Goal: Check status: Check status

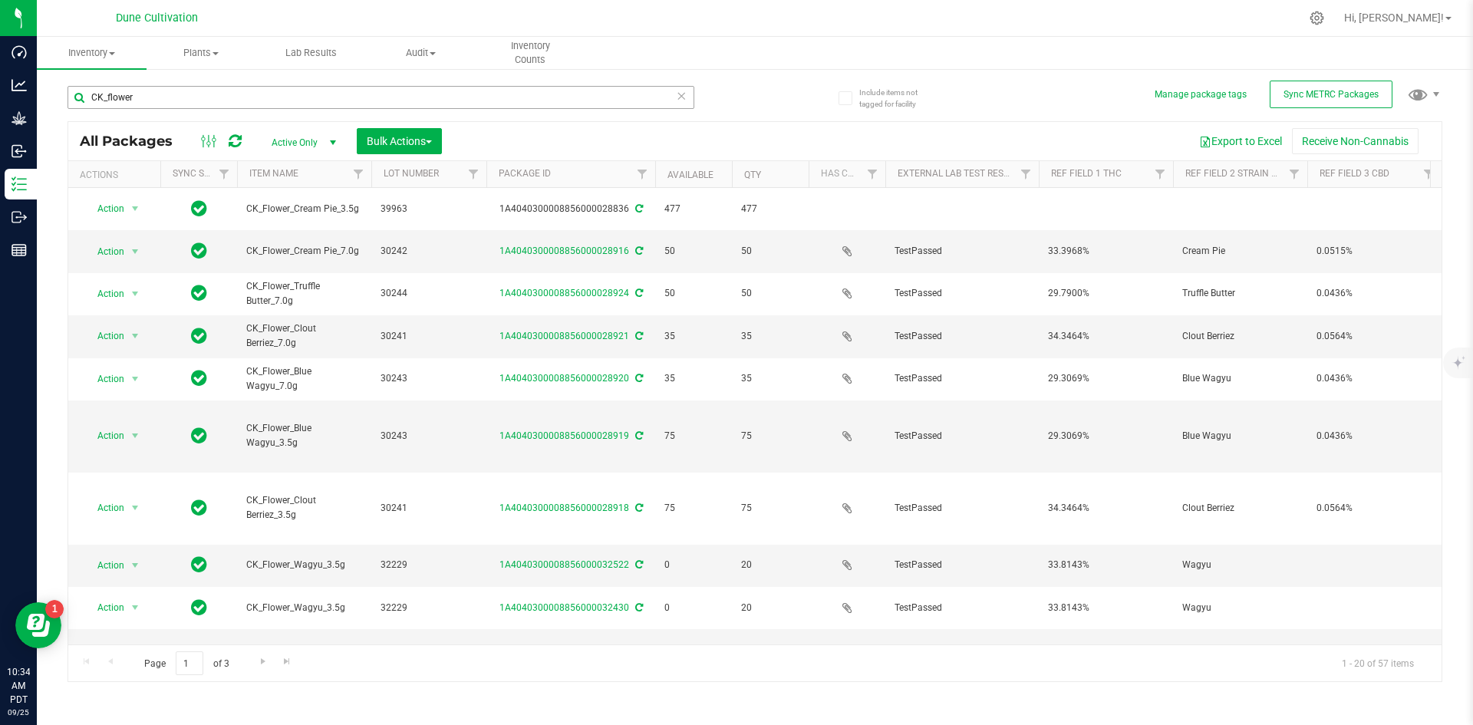
scroll to position [0, 97]
drag, startPoint x: 168, startPoint y: 96, endPoint x: 62, endPoint y: 86, distance: 106.3
click at [62, 86] on div "Include items not tagged for facility Manage package tags Sync METRC Packages C…" at bounding box center [755, 302] width 1436 height 468
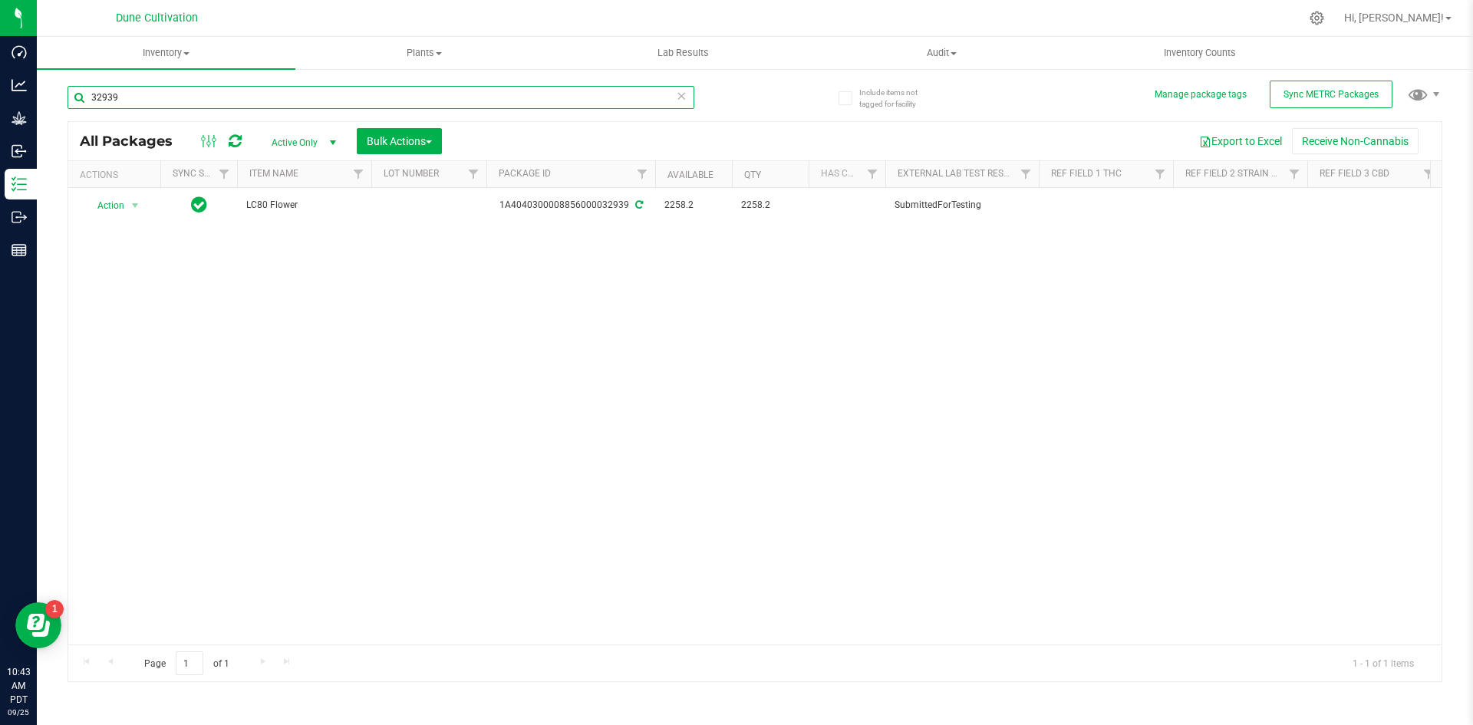
type input "32939"
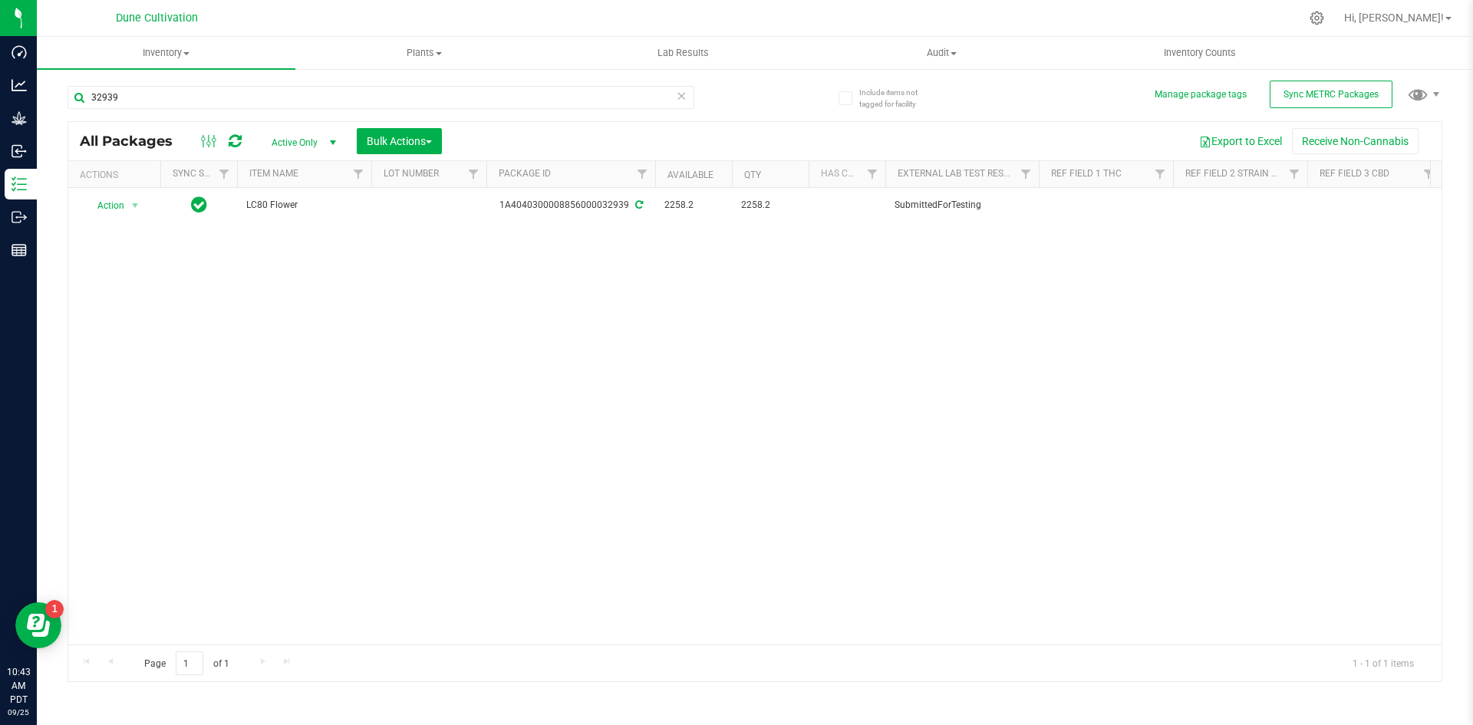
click at [677, 94] on icon at bounding box center [681, 95] width 11 height 18
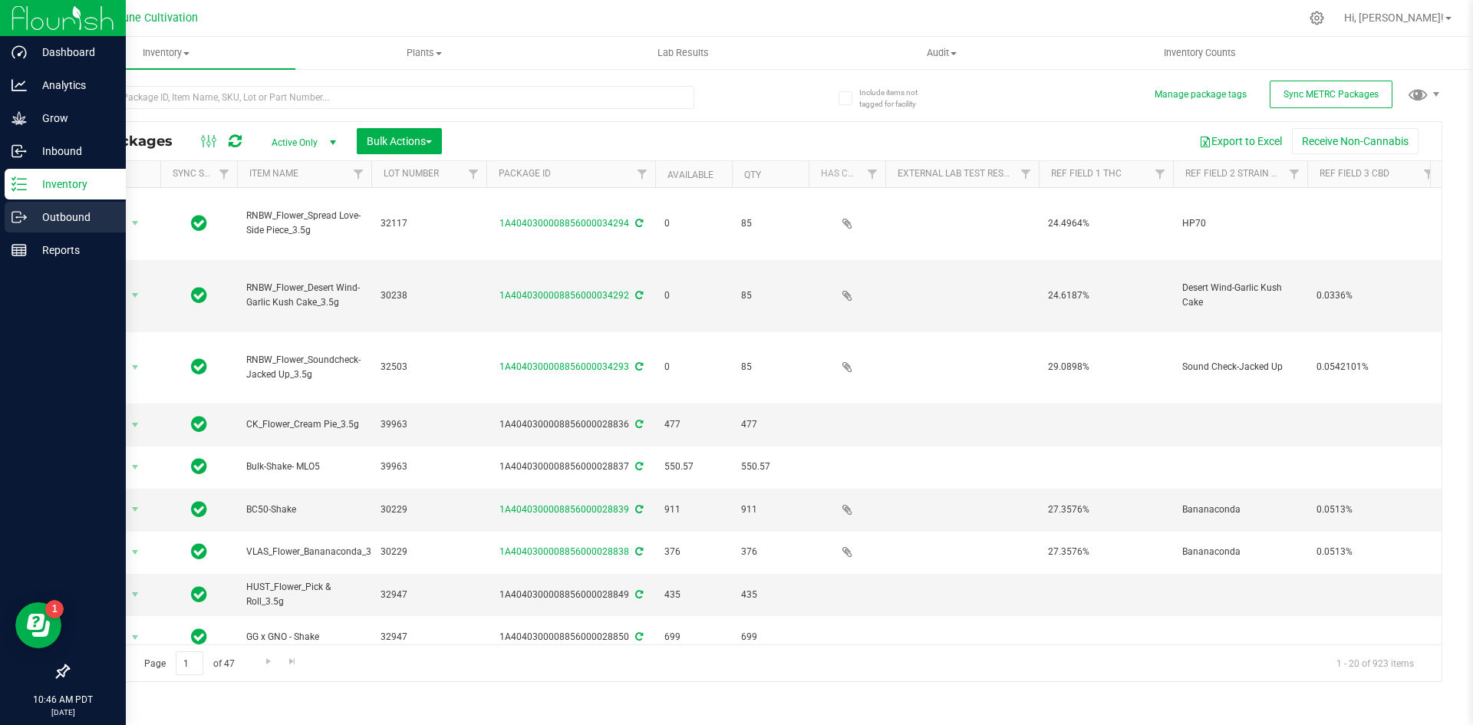
click at [16, 222] on icon at bounding box center [19, 216] width 15 height 15
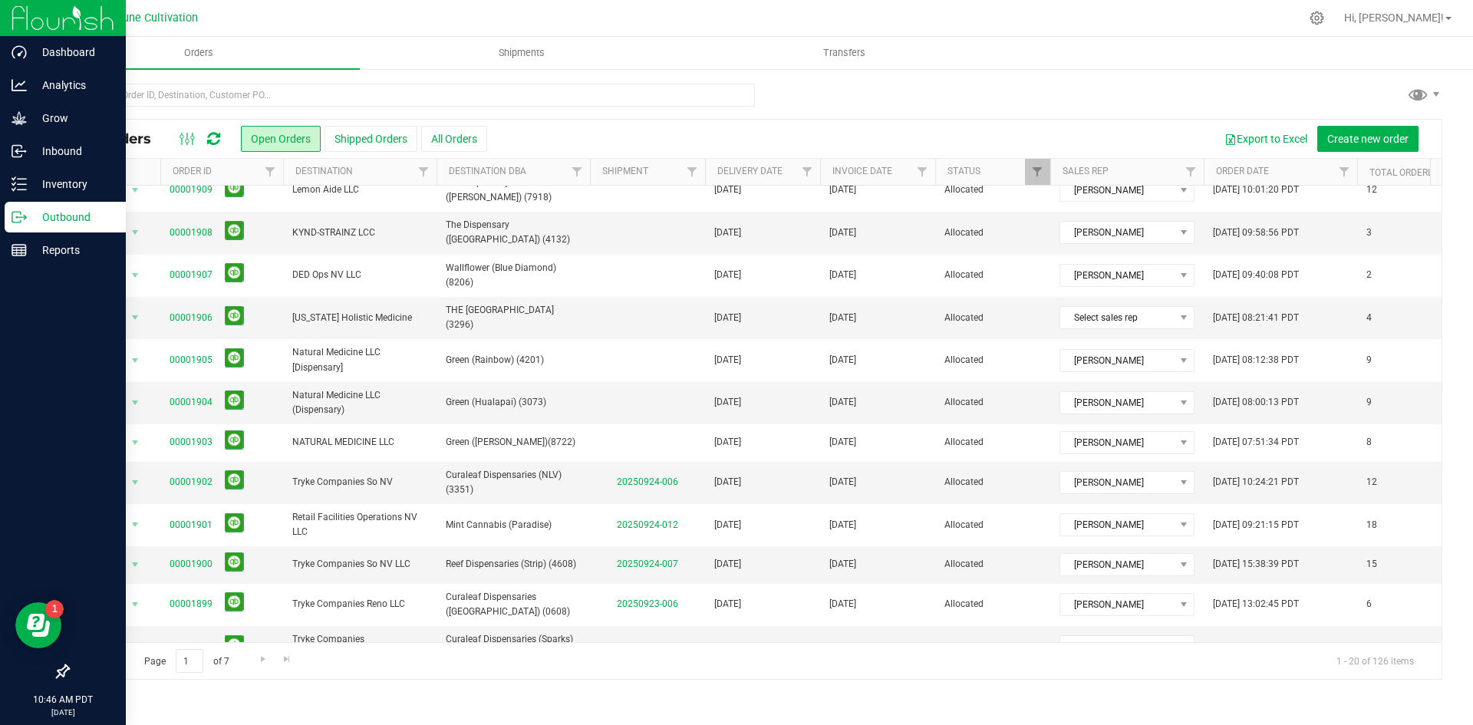
scroll to position [412, 0]
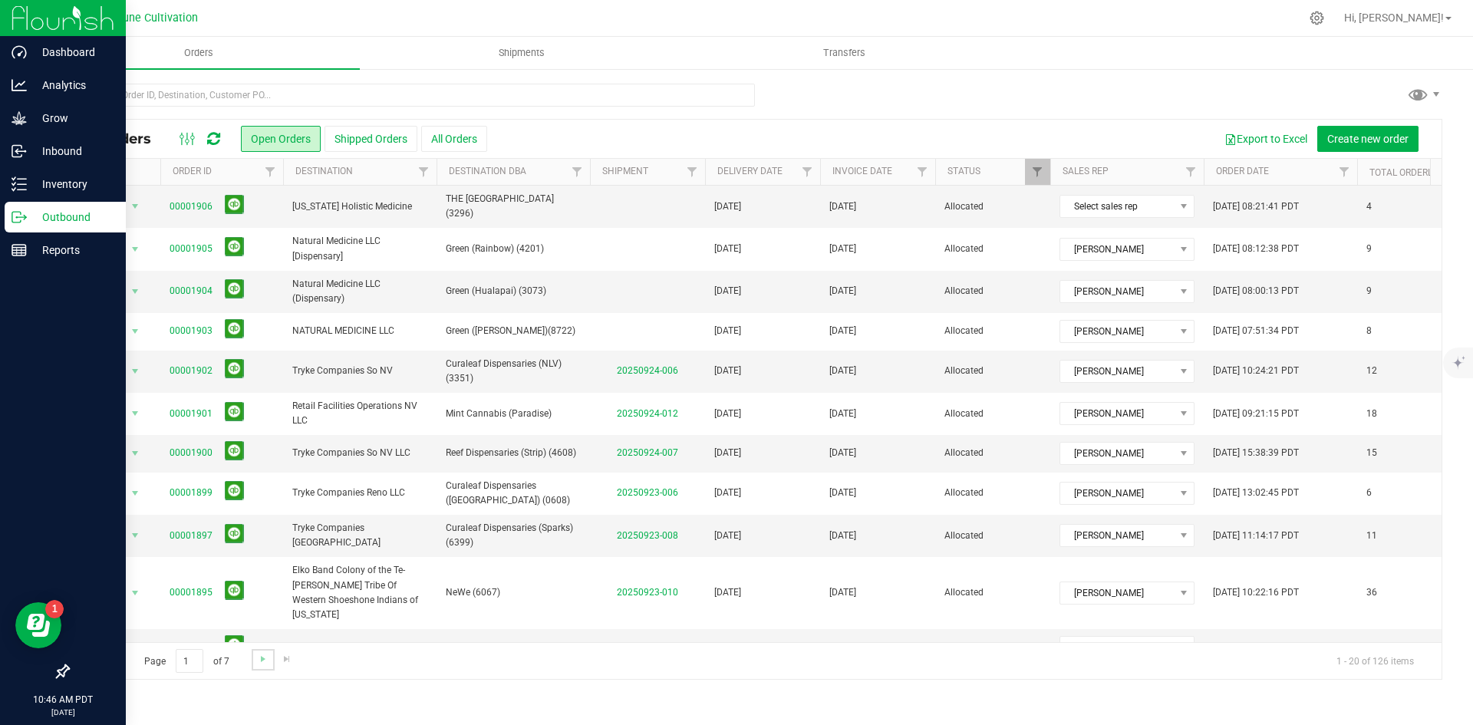
click at [255, 656] on link "Go to the next page" at bounding box center [263, 659] width 22 height 21
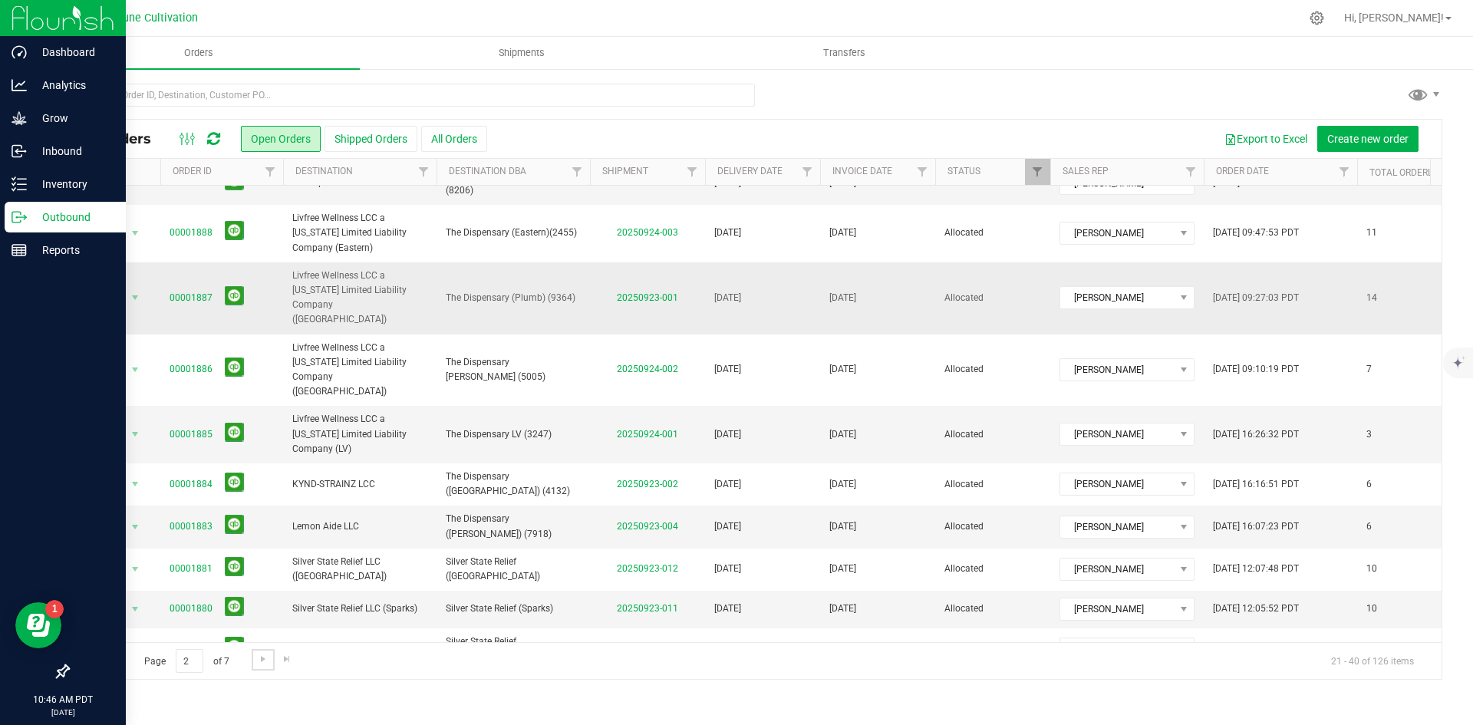
scroll to position [0, 0]
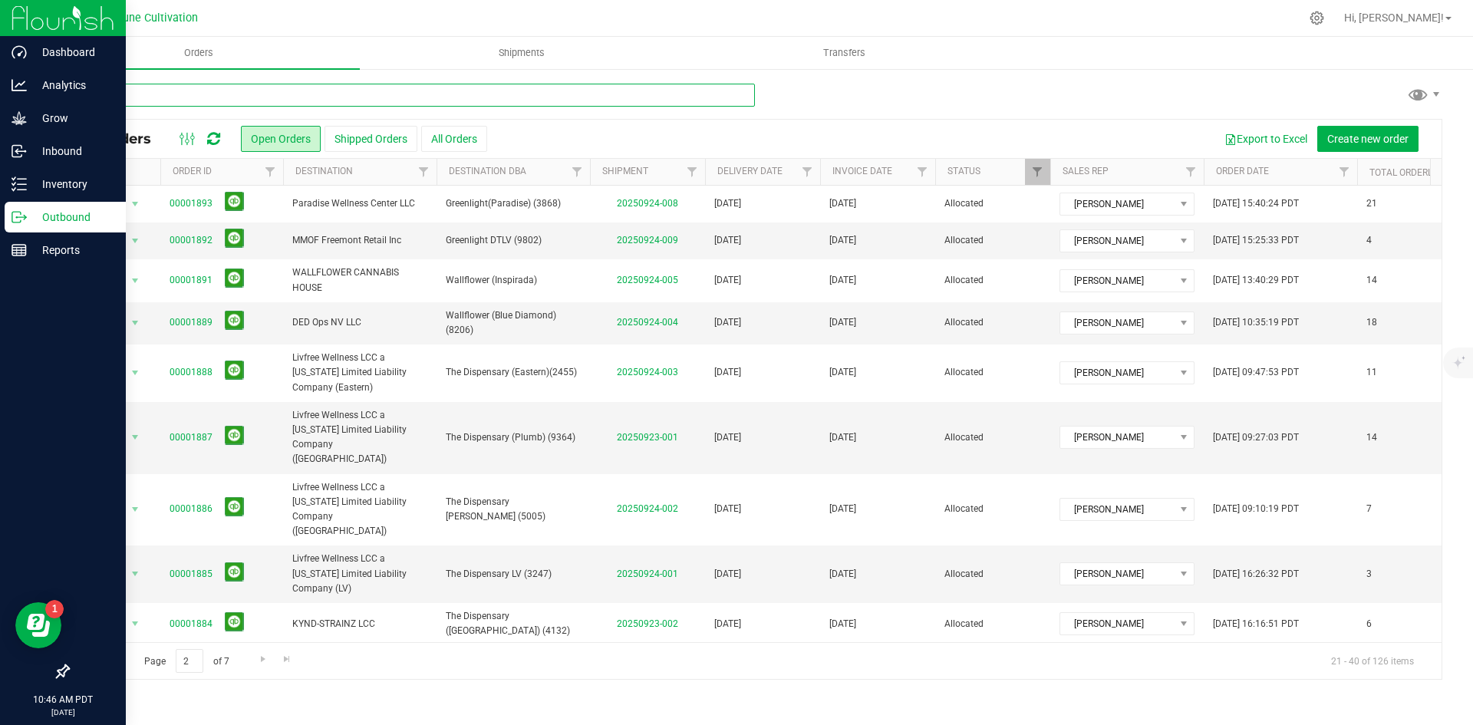
click at [423, 99] on input "text" at bounding box center [411, 95] width 687 height 23
type input "BLVD"
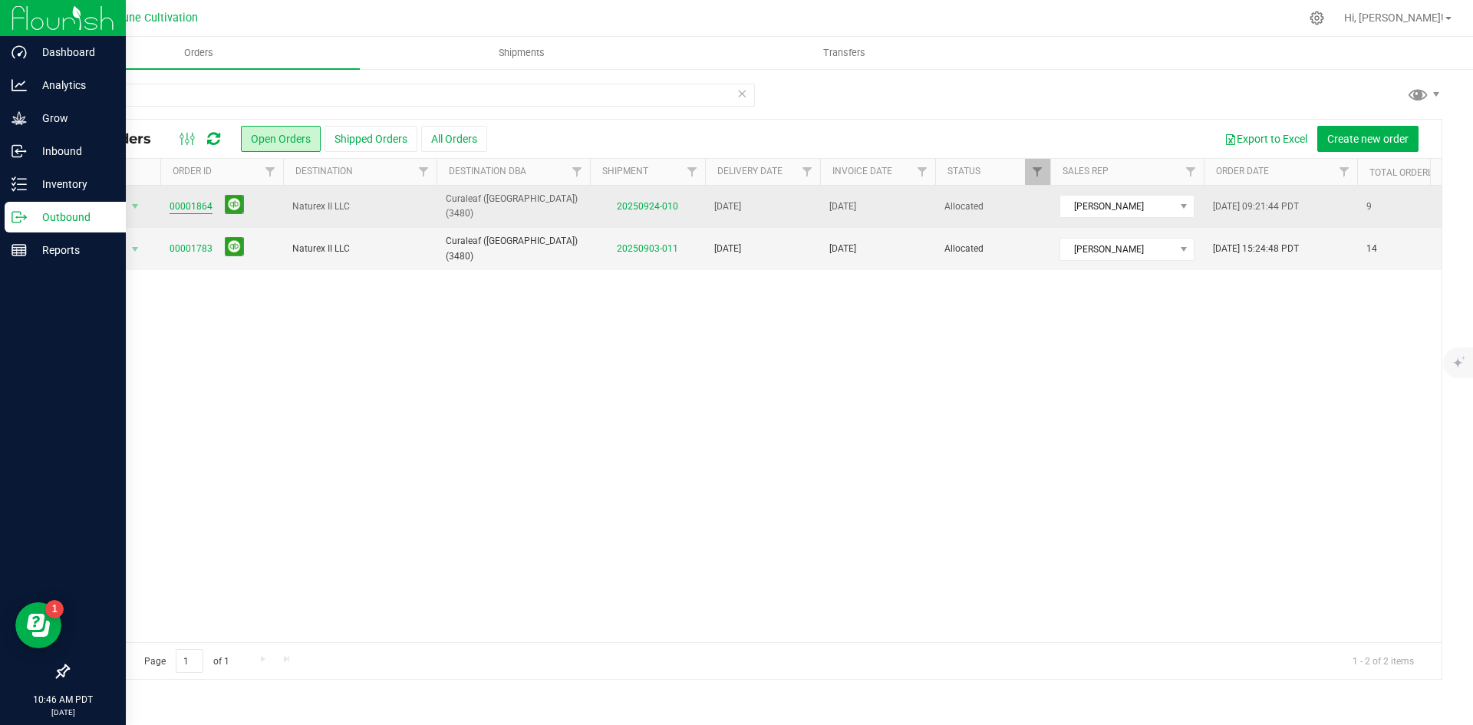
click at [192, 201] on link "00001864" at bounding box center [191, 206] width 43 height 15
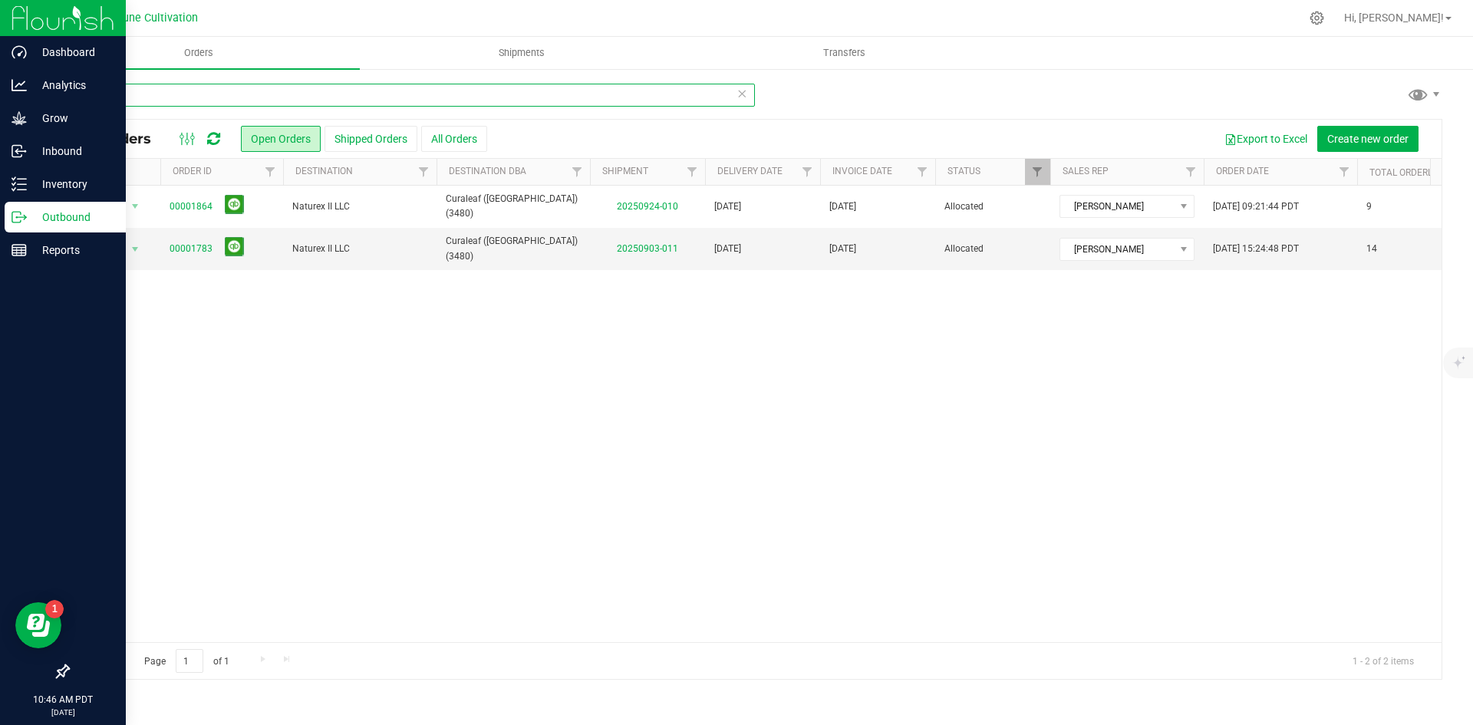
drag, startPoint x: 150, startPoint y: 101, endPoint x: 79, endPoint y: 92, distance: 71.9
click at [79, 92] on input "BLVD" at bounding box center [411, 95] width 687 height 23
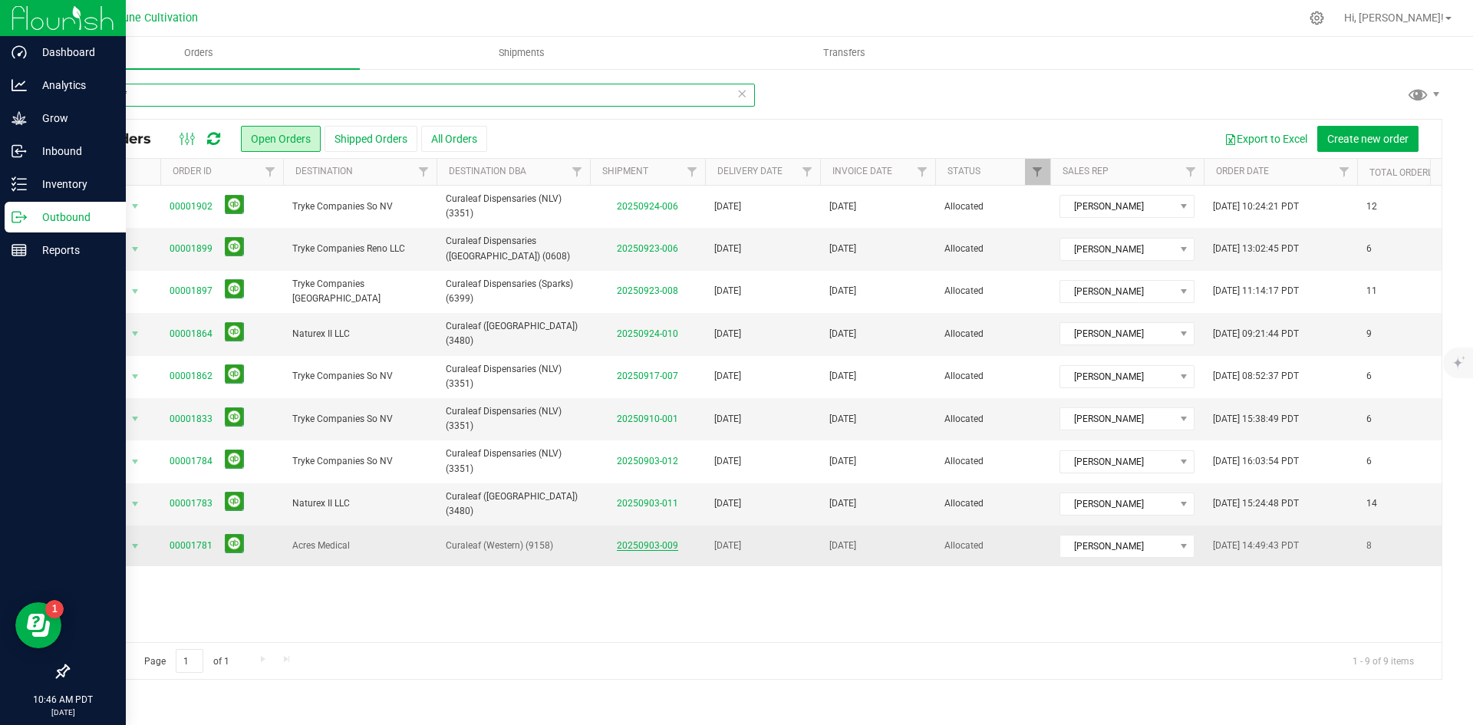
type input "Curaleaf"
click at [618, 543] on link "20250903-009" at bounding box center [647, 545] width 61 height 11
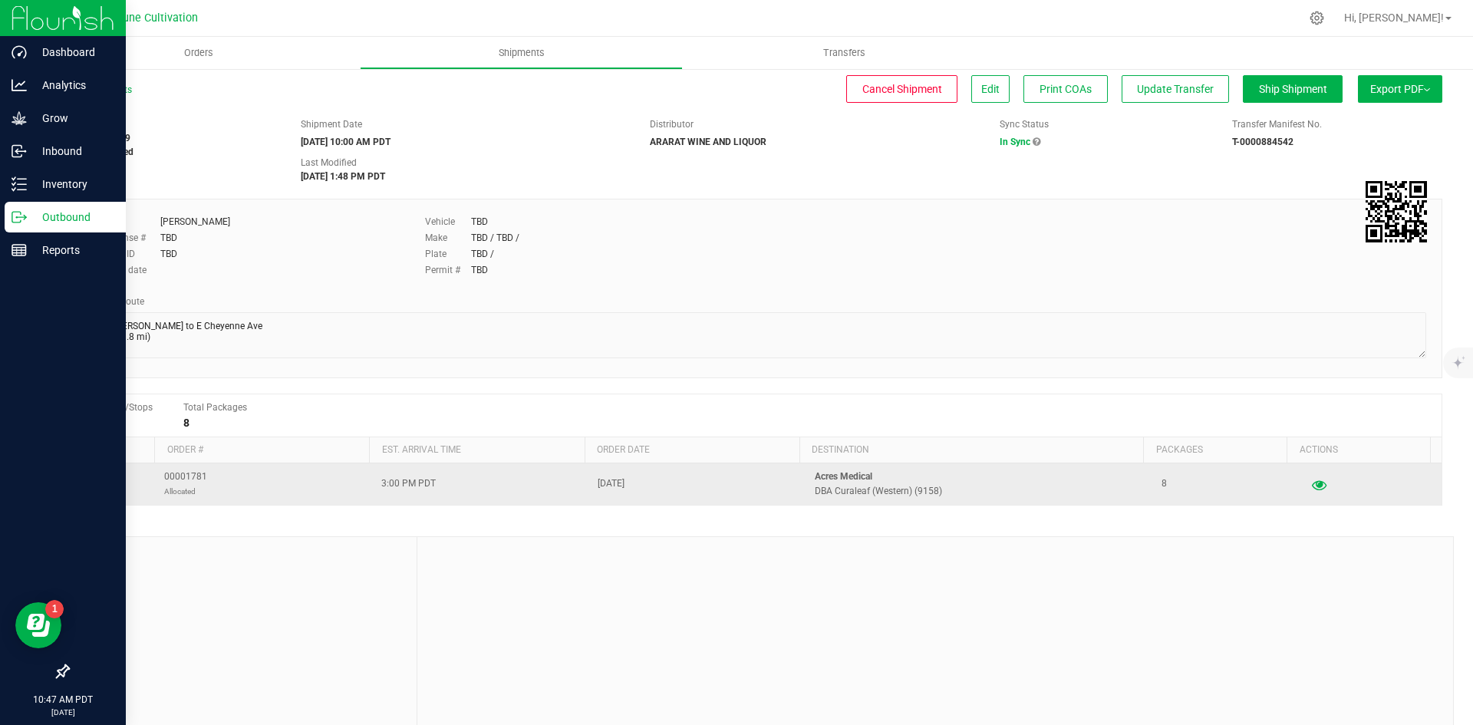
click at [1312, 486] on icon "button" at bounding box center [1319, 484] width 15 height 11
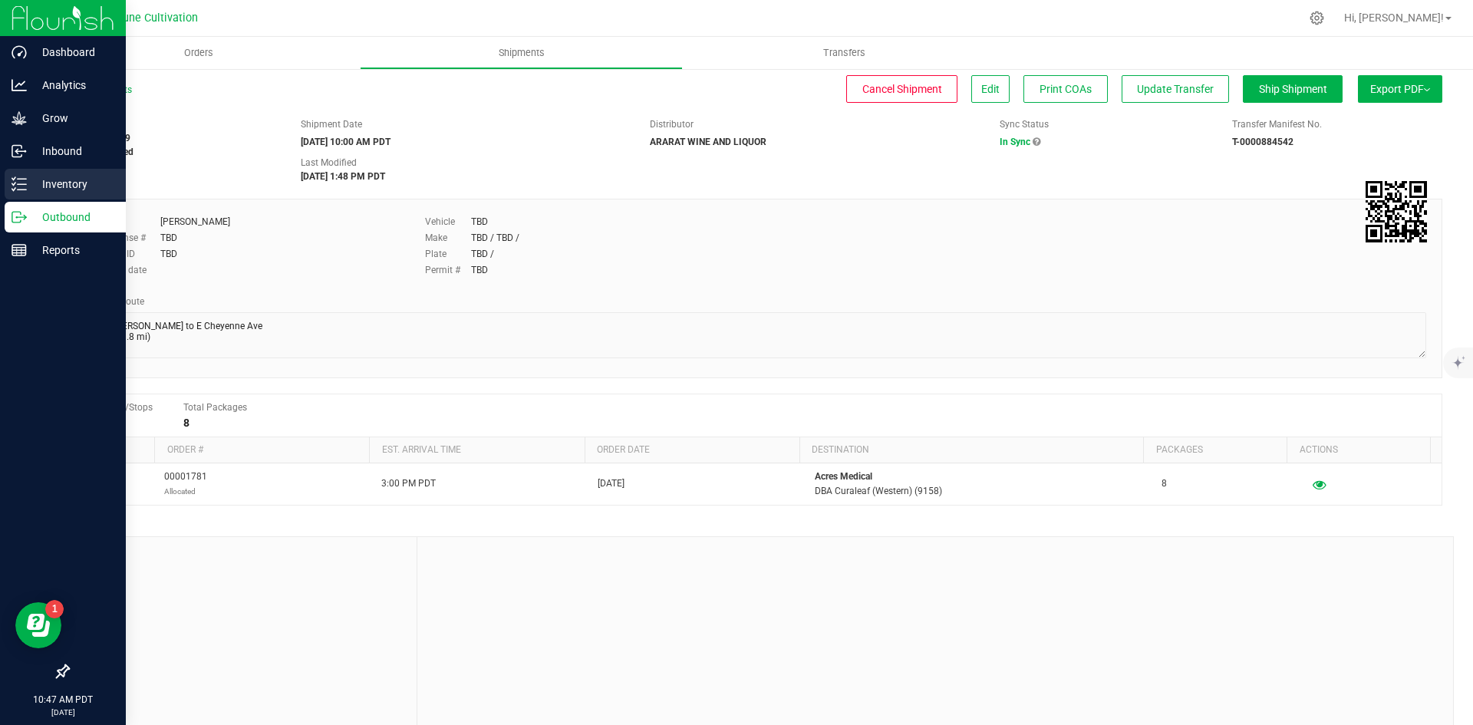
click at [31, 188] on p "Inventory" at bounding box center [73, 184] width 92 height 18
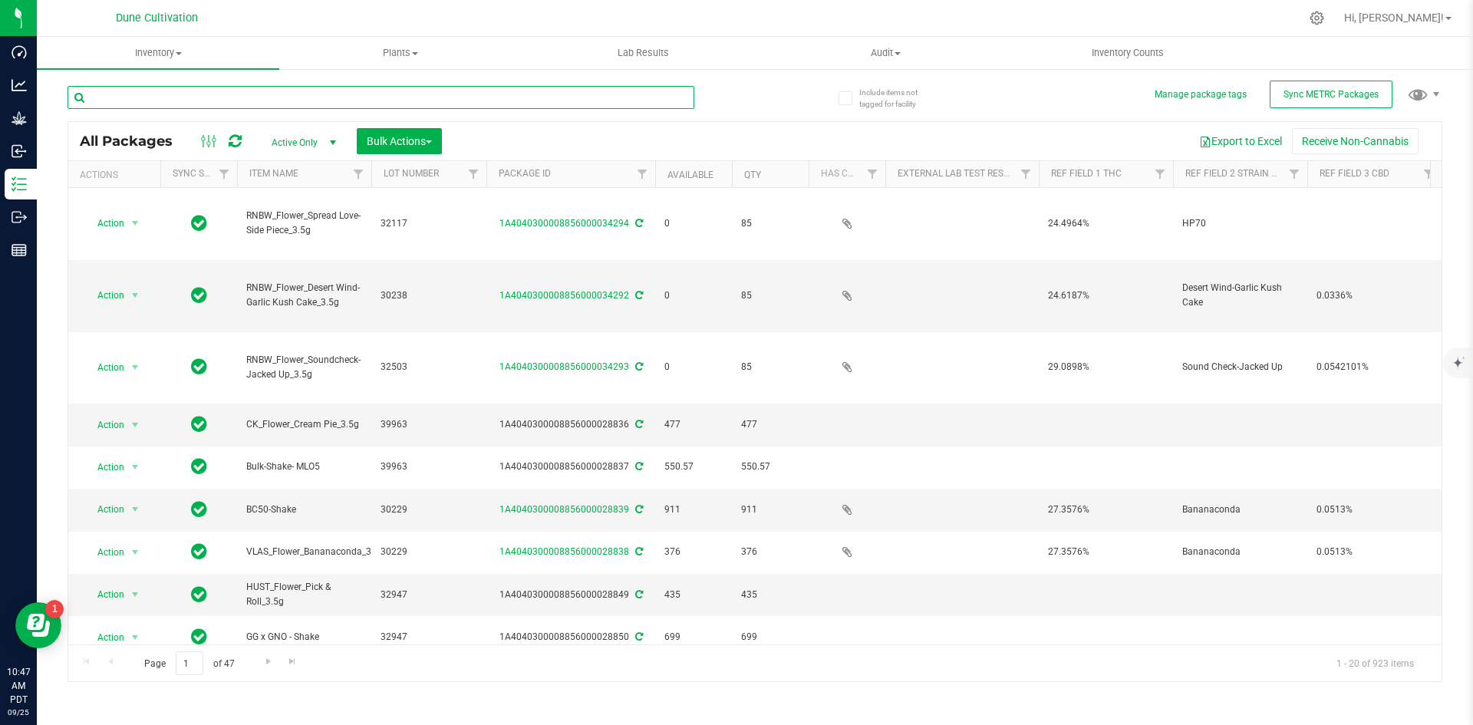
click at [257, 97] on input "text" at bounding box center [381, 97] width 627 height 23
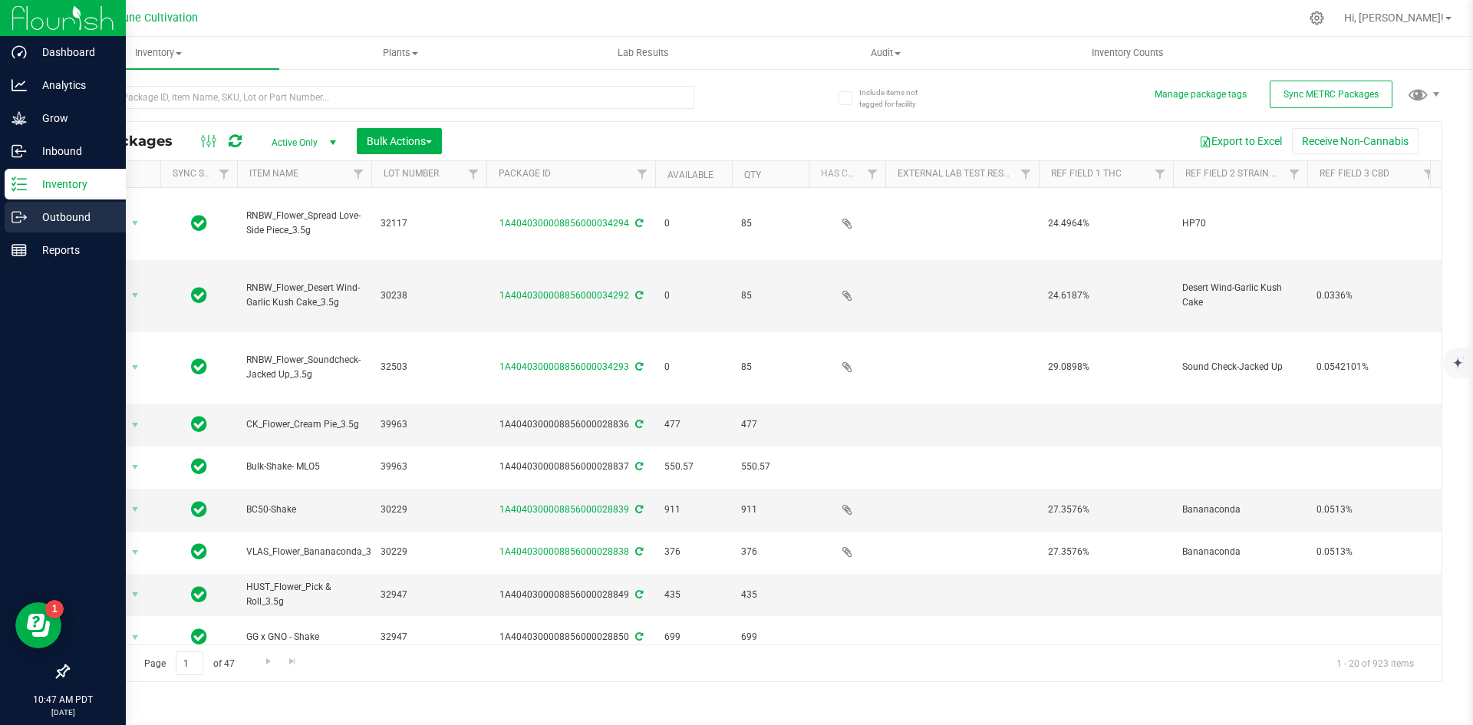
click at [2, 219] on link "Outbound" at bounding box center [63, 218] width 126 height 33
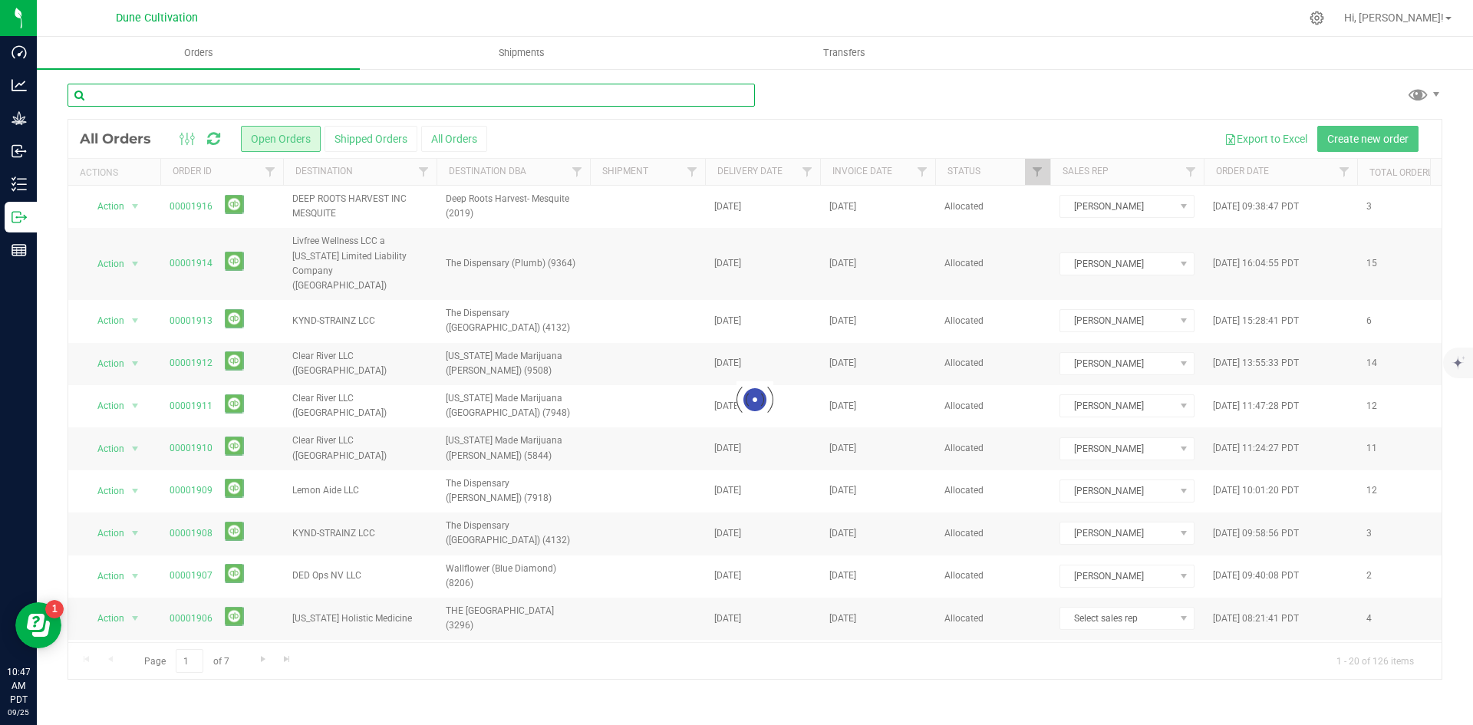
click at [321, 104] on input "text" at bounding box center [411, 95] width 687 height 23
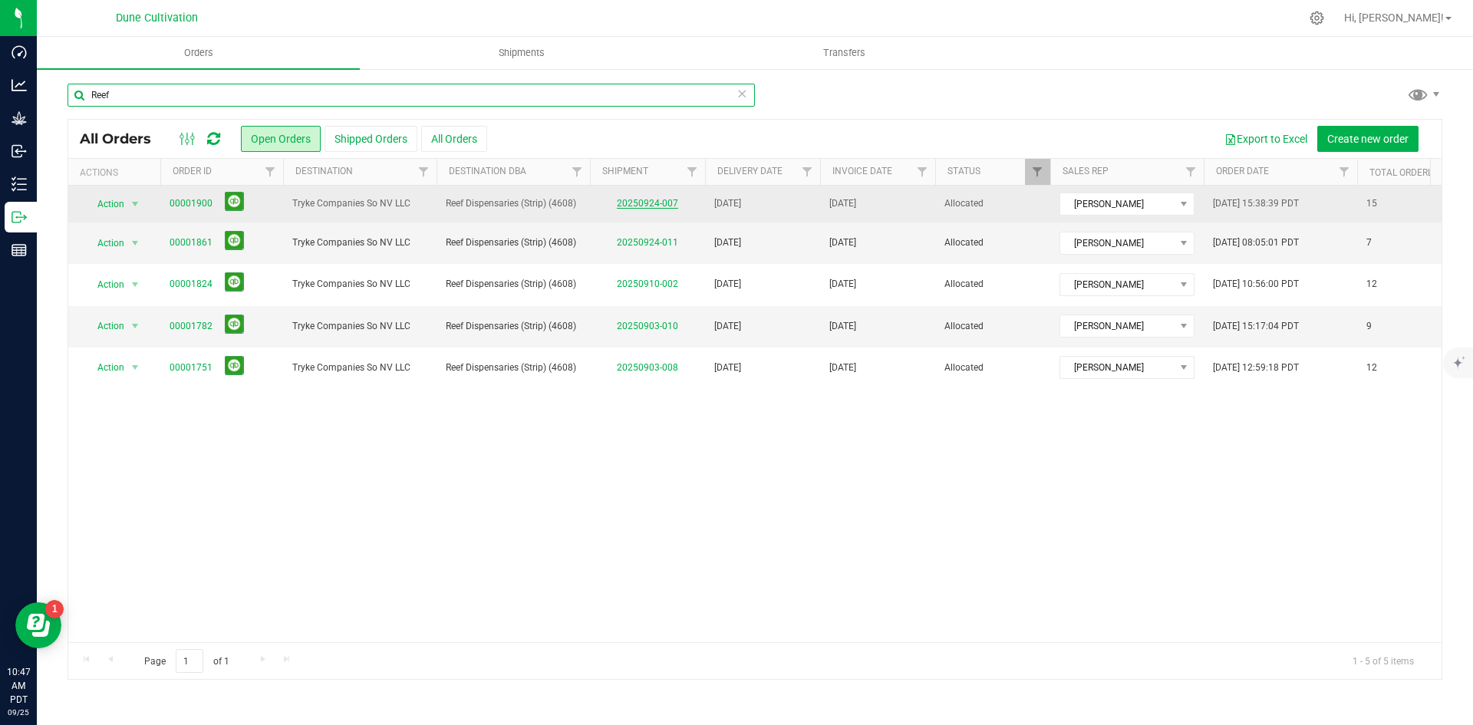
type input "Reef"
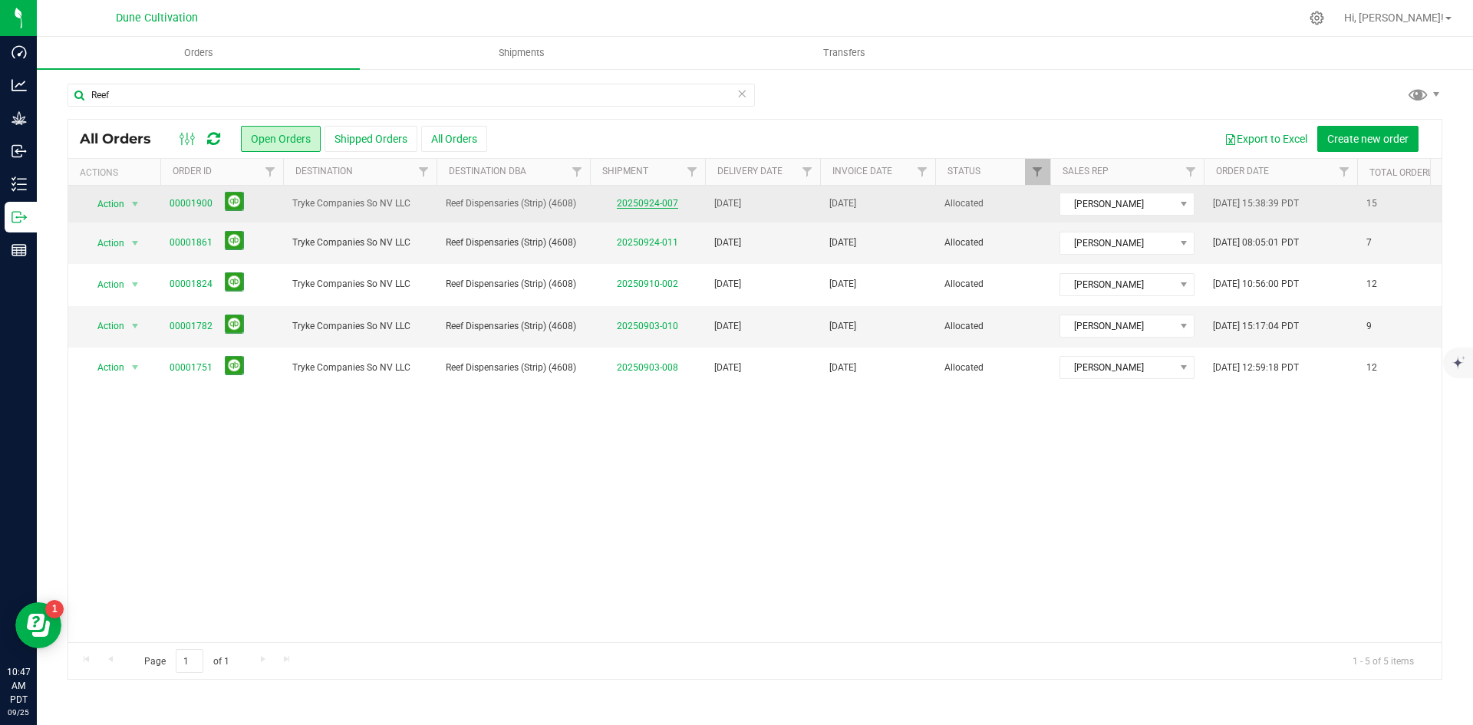
click at [657, 200] on link "20250924-007" at bounding box center [647, 203] width 61 height 11
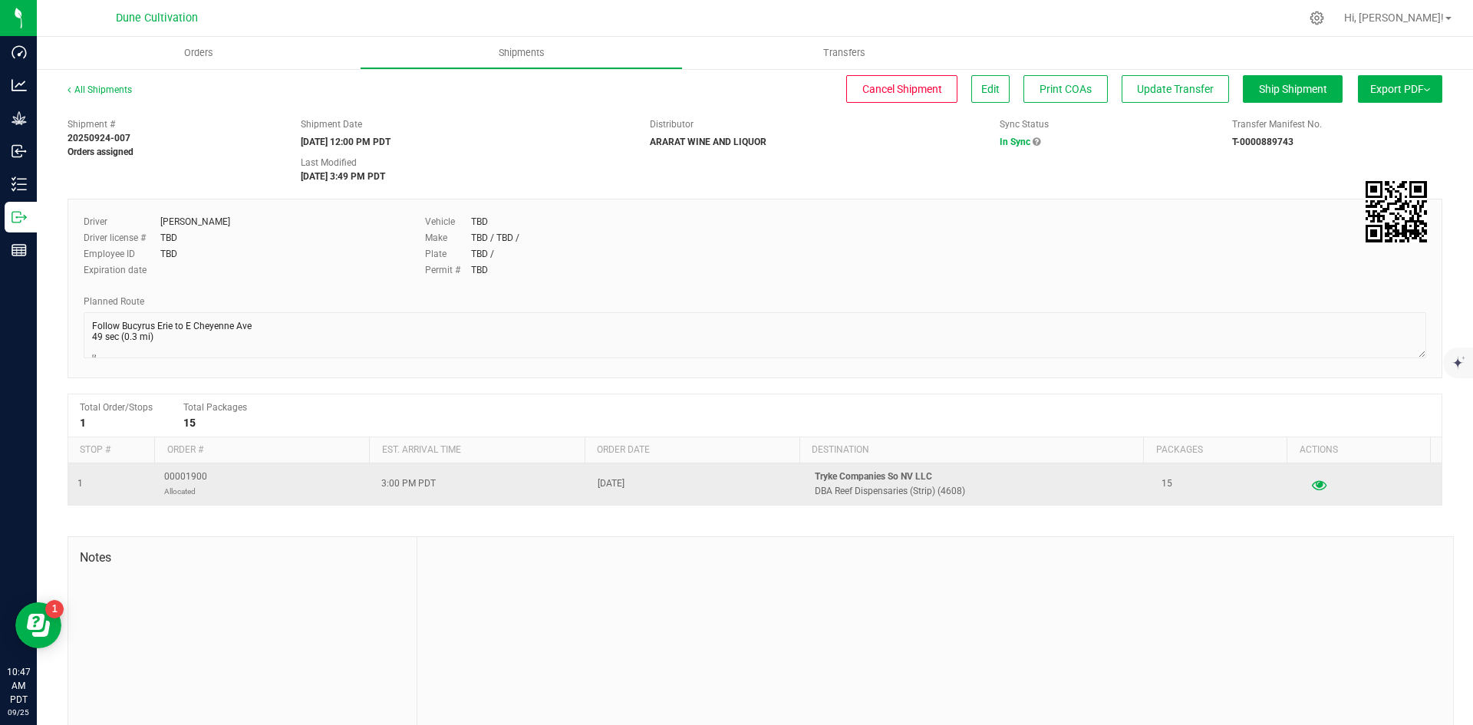
click at [1305, 477] on button "button" at bounding box center [1319, 484] width 28 height 25
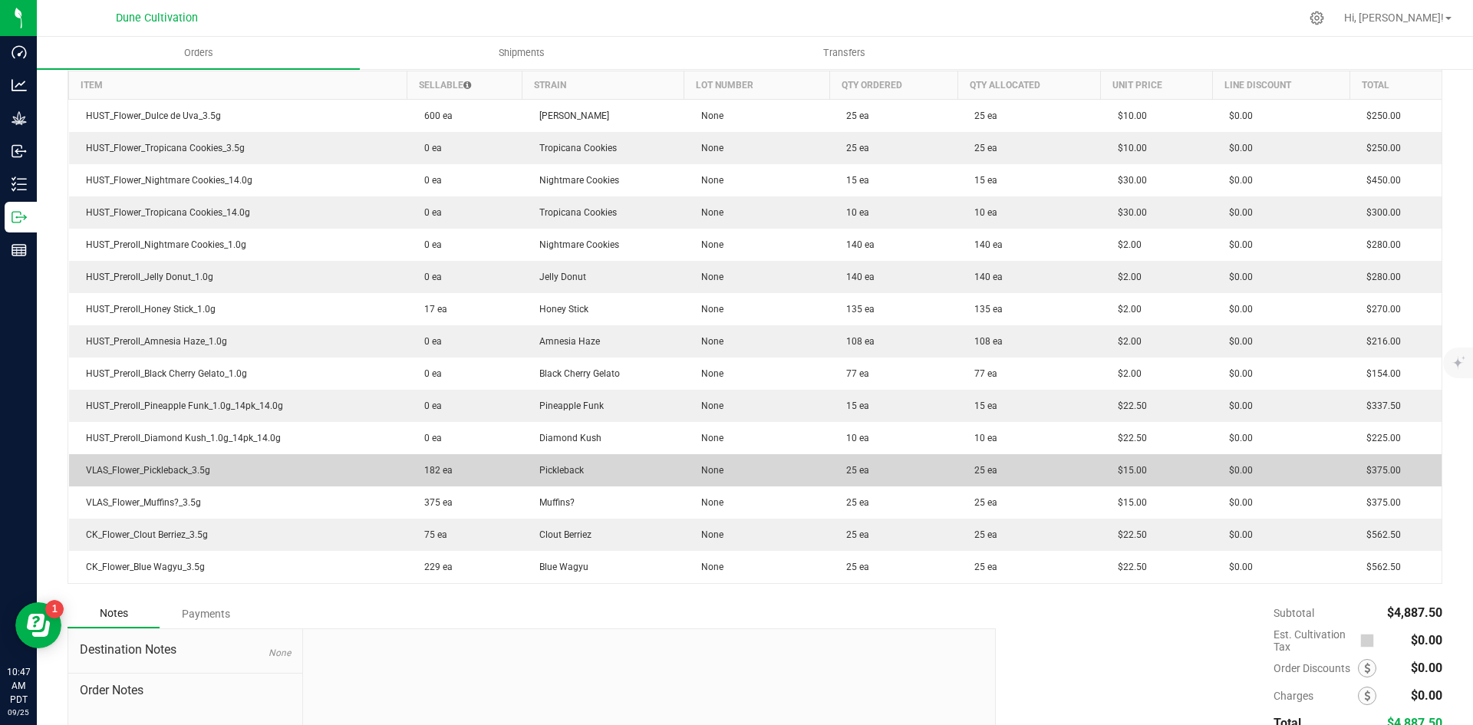
scroll to position [390, 0]
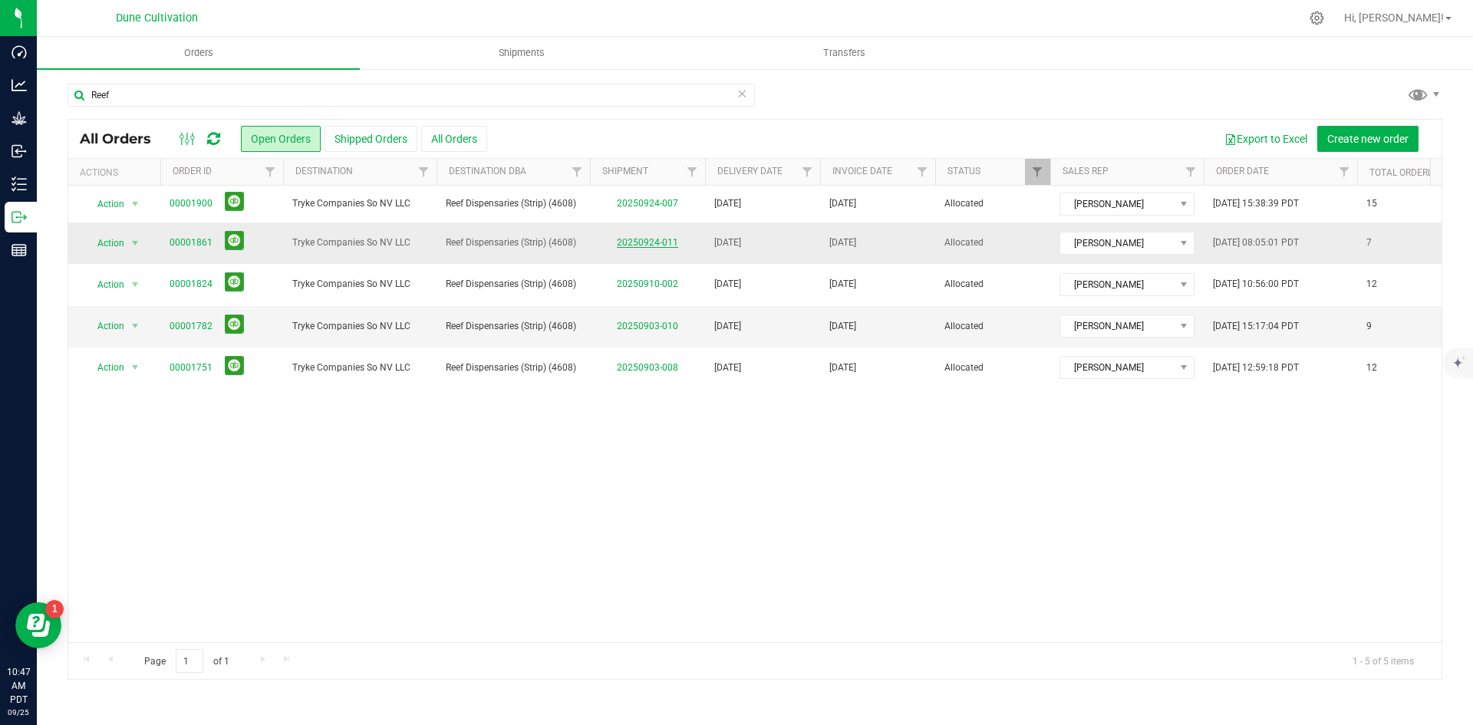
click at [643, 244] on link "20250924-011" at bounding box center [647, 242] width 61 height 11
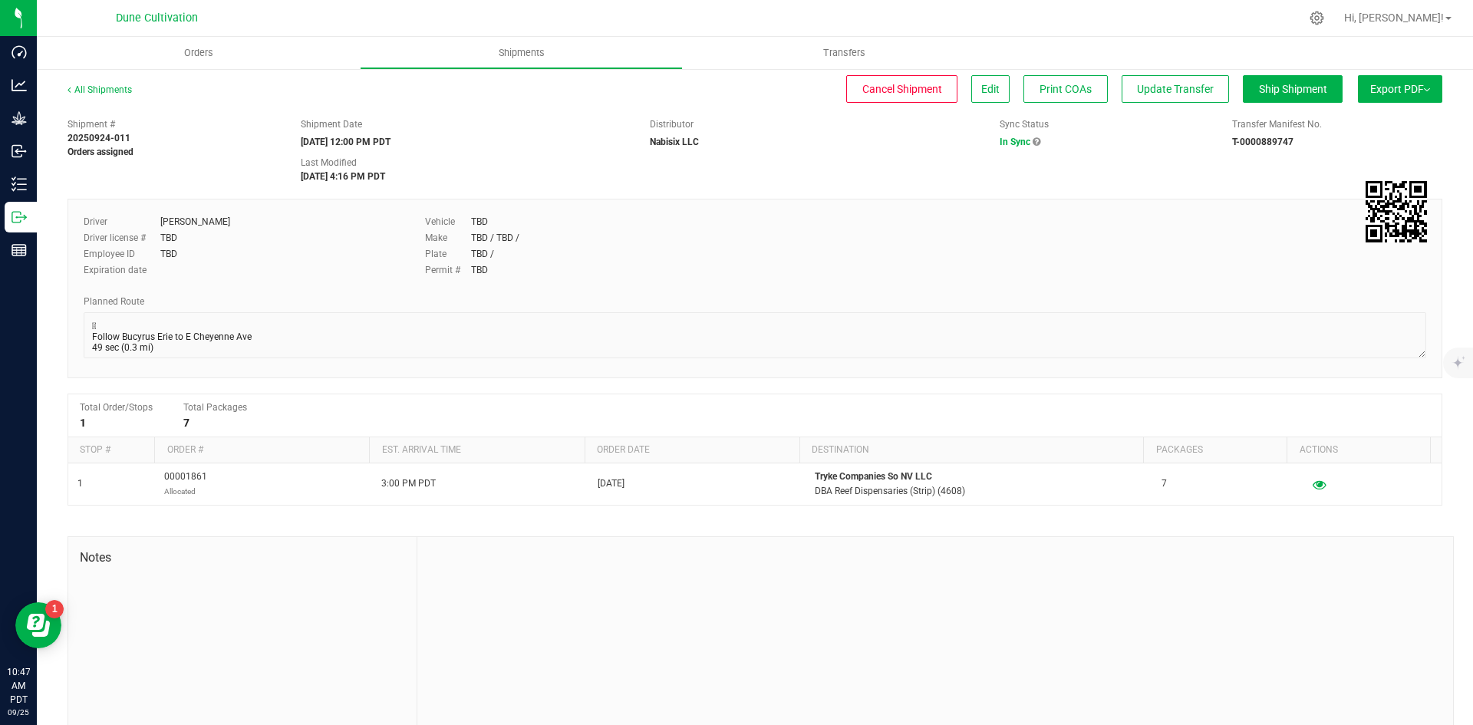
scroll to position [35, 0]
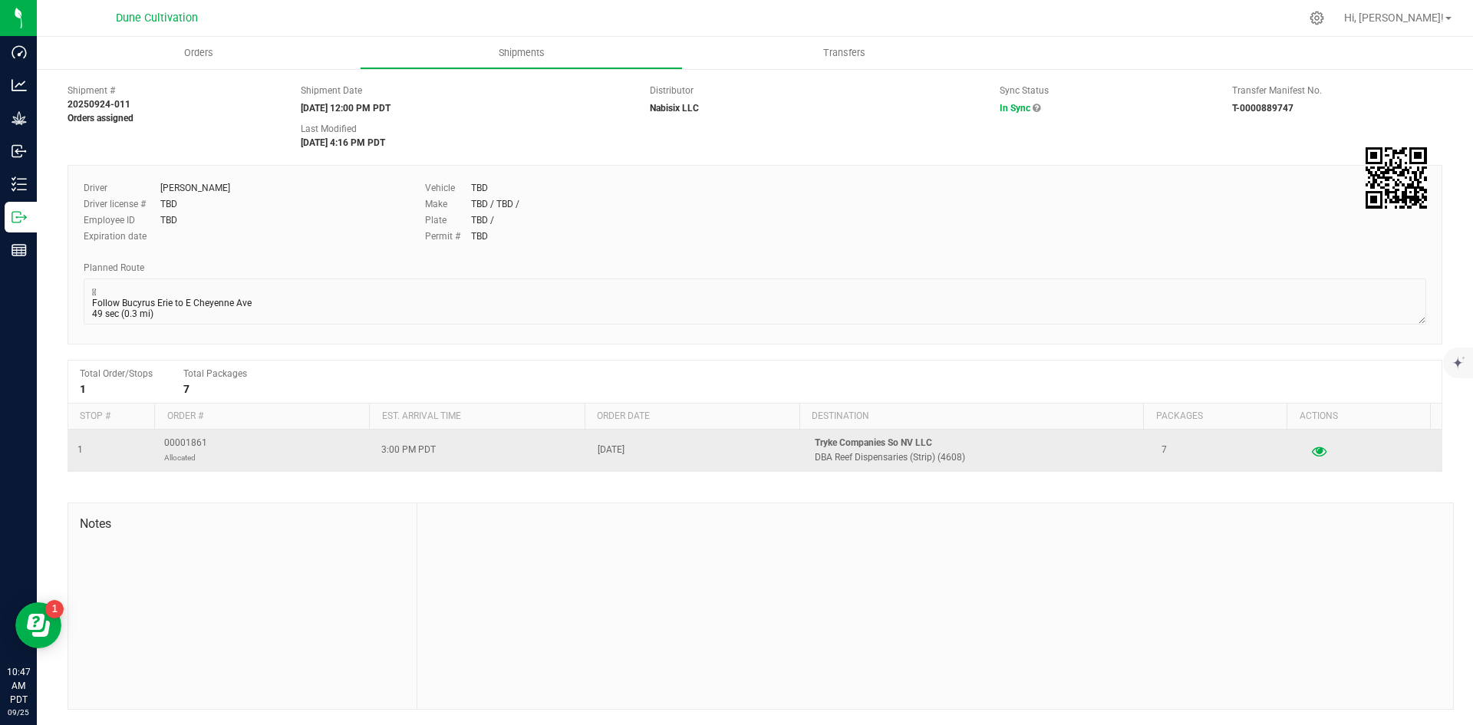
click at [1312, 453] on icon "button" at bounding box center [1319, 450] width 15 height 11
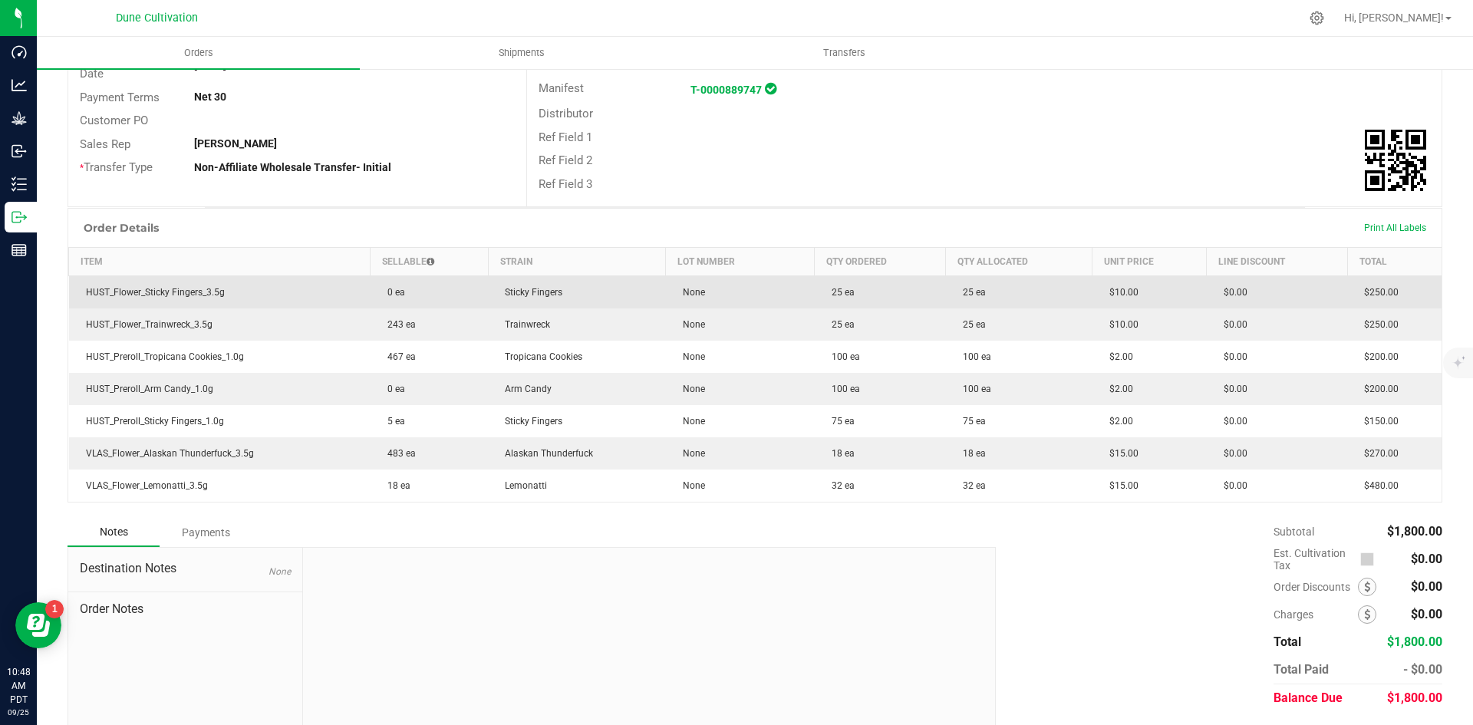
scroll to position [238, 0]
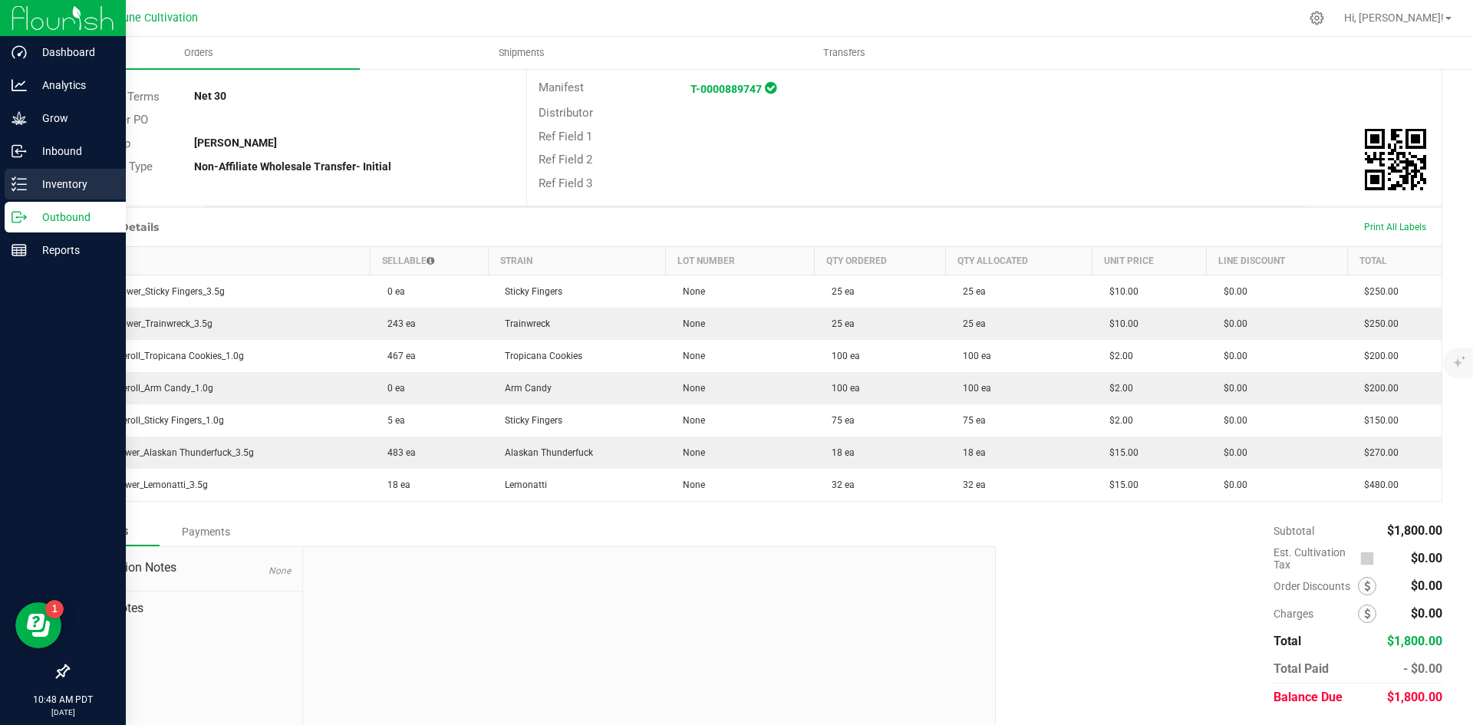
click at [25, 170] on div "Inventory" at bounding box center [65, 184] width 121 height 31
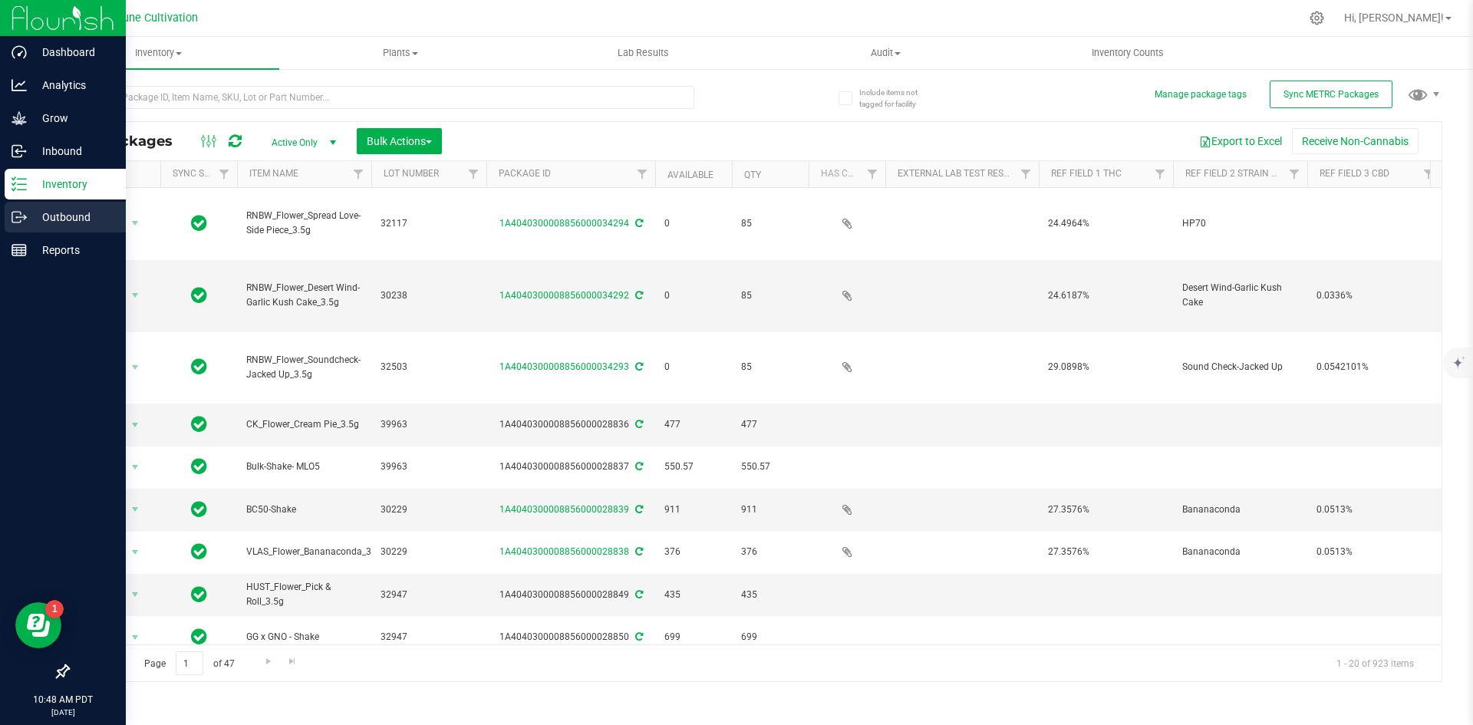
click at [30, 218] on p "Outbound" at bounding box center [73, 217] width 92 height 18
